Goal: Information Seeking & Learning: Learn about a topic

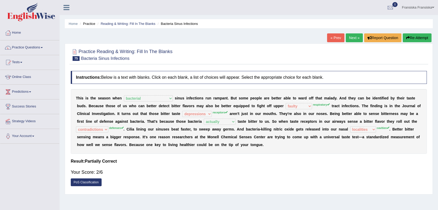
select select "bacterial"
select select "faulty"
select select "depressions"
select select "actually"
select select "contradictions"
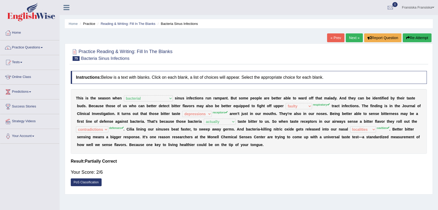
select select "localities"
click at [38, 50] on link "Practice Questions" at bounding box center [29, 46] width 59 height 13
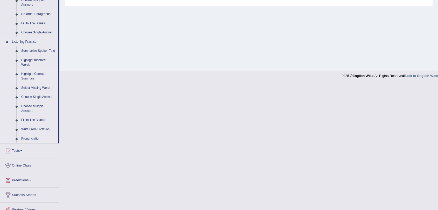
scroll to position [211, 0]
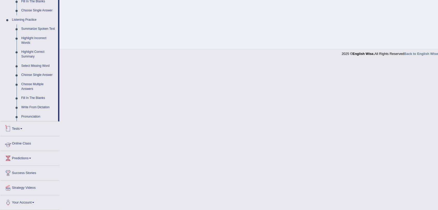
click at [27, 143] on link "Online Class" at bounding box center [29, 142] width 59 height 13
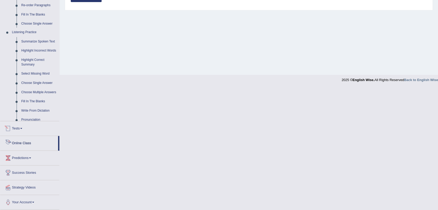
scroll to position [62, 0]
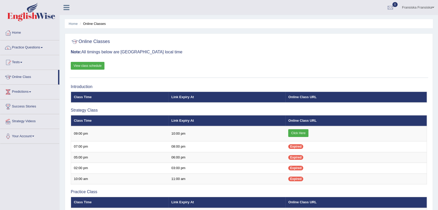
click at [97, 65] on link "View class schedule" at bounding box center [88, 66] width 34 height 8
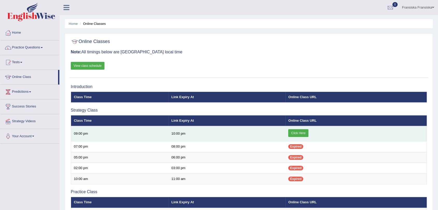
click at [305, 133] on link "Click Here" at bounding box center [298, 133] width 20 height 8
